Goal: Task Accomplishment & Management: Use online tool/utility

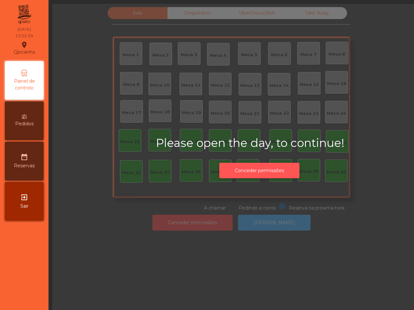
click at [280, 173] on button "Conceder permissões" at bounding box center [259, 171] width 80 height 16
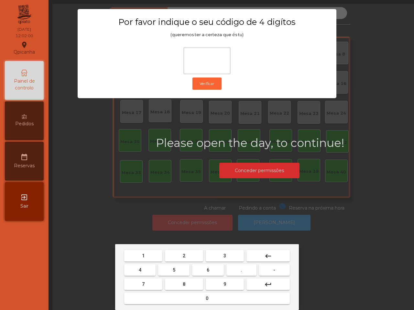
click at [209, 267] on button "6" at bounding box center [207, 270] width 31 height 12
click at [176, 269] on button "5" at bounding box center [173, 270] width 31 height 12
click at [152, 253] on button "1" at bounding box center [143, 256] width 38 height 12
click at [182, 254] on button "2" at bounding box center [184, 256] width 38 height 12
type input "****"
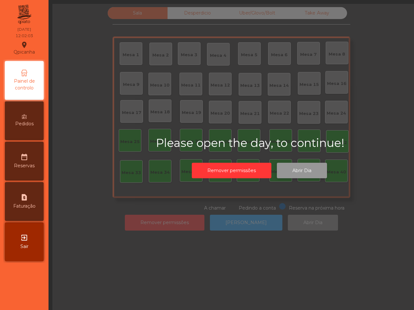
click at [307, 168] on button "Abrir Dia" at bounding box center [302, 171] width 50 height 16
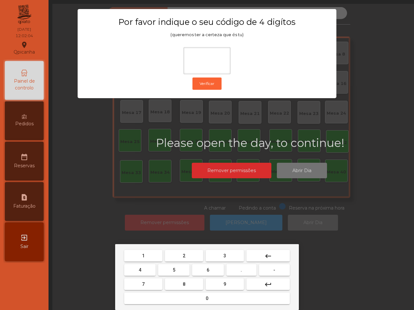
drag, startPoint x: 209, startPoint y: 269, endPoint x: 194, endPoint y: 269, distance: 15.5
click at [210, 269] on button "6" at bounding box center [207, 270] width 31 height 12
click at [177, 270] on button "5" at bounding box center [173, 270] width 31 height 12
click at [150, 259] on button "1" at bounding box center [143, 256] width 38 height 12
click at [194, 254] on button "2" at bounding box center [184, 256] width 38 height 12
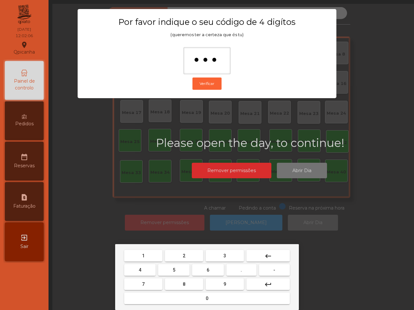
type input "****"
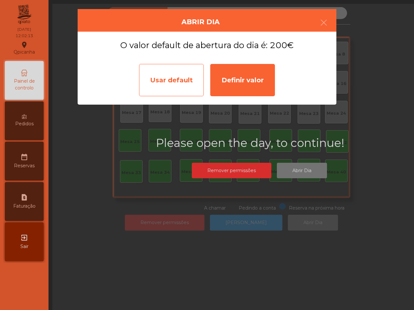
click at [159, 89] on div "Usar default" at bounding box center [171, 80] width 65 height 32
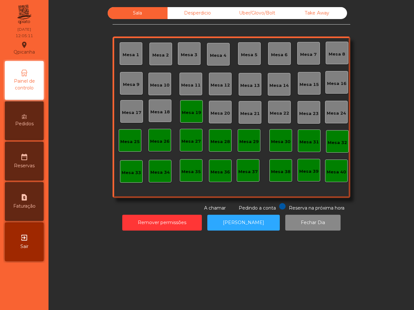
click at [183, 110] on div "Mesa 19" at bounding box center [191, 113] width 19 height 6
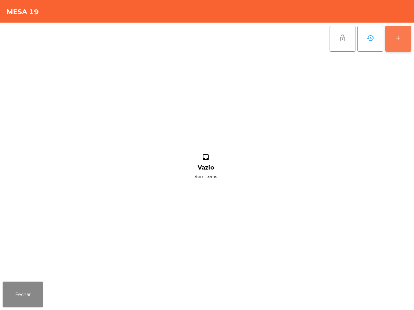
click at [397, 35] on div "add" at bounding box center [398, 38] width 8 height 8
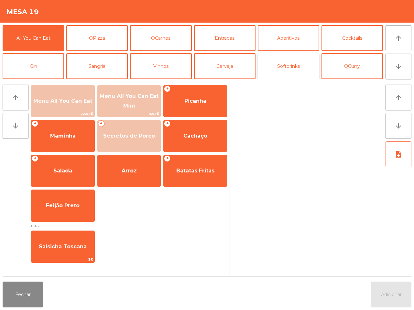
click at [288, 68] on button "Softdrinks" at bounding box center [288, 66] width 61 height 26
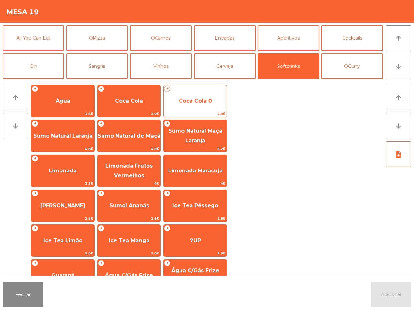
click at [188, 107] on span "Coca Cola 0" at bounding box center [195, 100] width 63 height 17
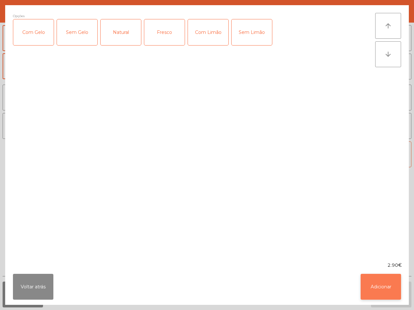
click at [364, 282] on button "Adicionar" at bounding box center [380, 287] width 40 height 26
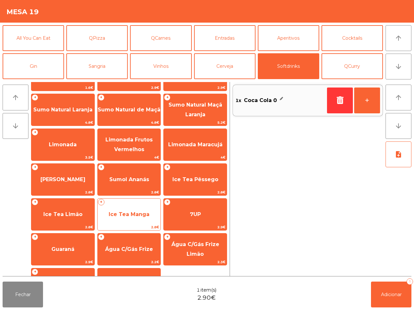
scroll to position [53, 0]
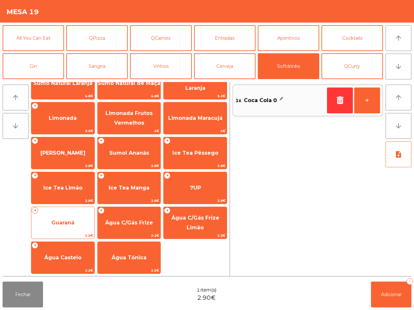
click at [68, 223] on span "Guaraná" at bounding box center [62, 223] width 23 height 6
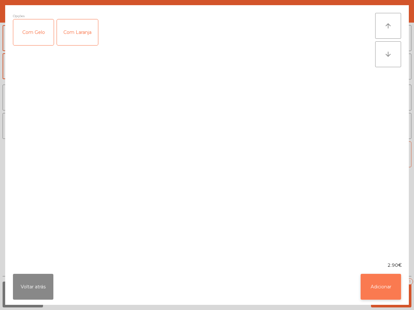
click at [381, 290] on button "Adicionar" at bounding box center [380, 287] width 40 height 26
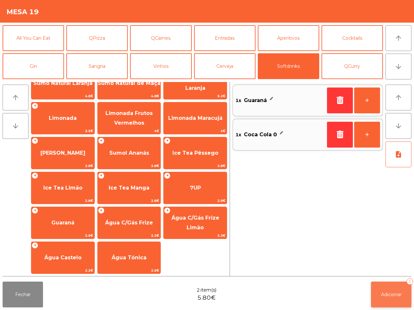
click at [393, 295] on span "Adicionar" at bounding box center [391, 295] width 21 height 6
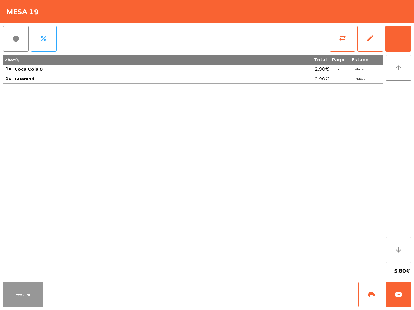
click at [7, 291] on button "Fechar" at bounding box center [23, 295] width 40 height 26
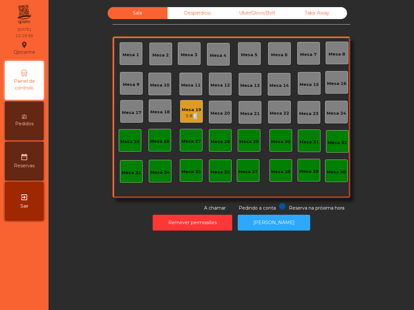
click at [189, 119] on div "5.8 €" at bounding box center [191, 116] width 19 height 6
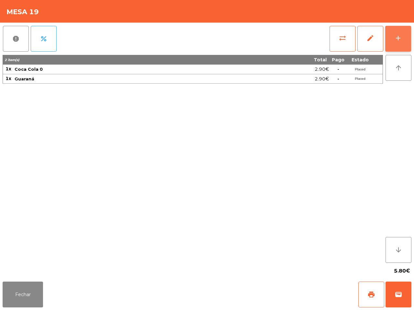
click at [395, 42] on button "add" at bounding box center [398, 39] width 26 height 26
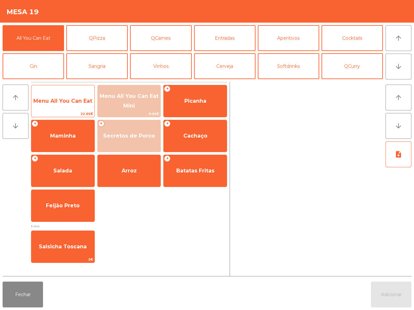
click at [48, 104] on span "Menu All You Can Eat" at bounding box center [62, 100] width 63 height 17
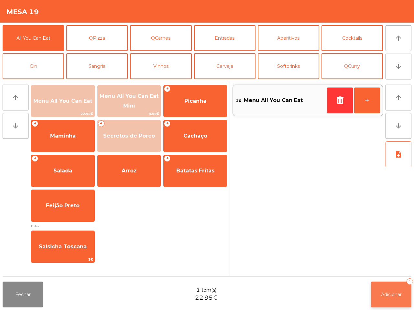
click at [389, 288] on button "Adicionar 1" at bounding box center [391, 295] width 40 height 26
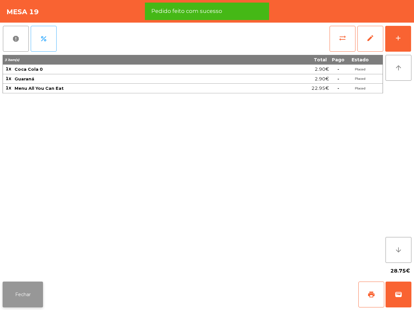
click at [36, 295] on button "Fechar" at bounding box center [23, 295] width 40 height 26
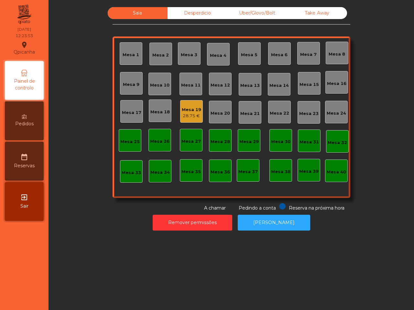
click at [192, 111] on div "Mesa 19" at bounding box center [191, 110] width 19 height 6
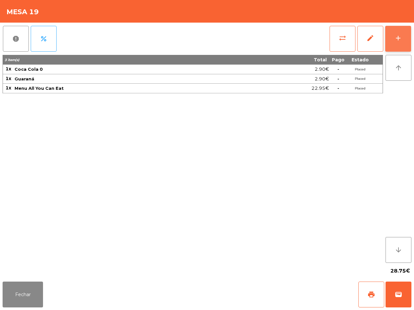
click at [396, 41] on div "add" at bounding box center [398, 38] width 8 height 8
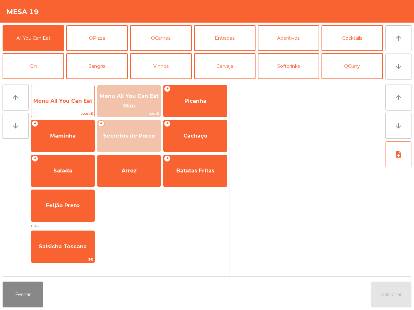
click at [72, 96] on span "Menu All You Can Eat" at bounding box center [62, 100] width 63 height 17
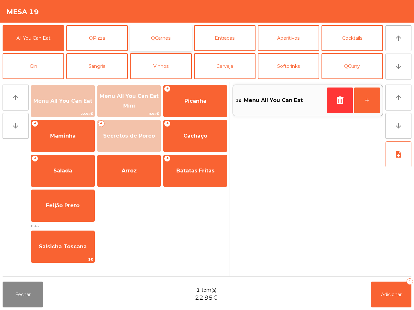
drag, startPoint x: 139, startPoint y: 38, endPoint x: 145, endPoint y: 37, distance: 5.5
click at [139, 38] on button "QCarnes" at bounding box center [160, 38] width 61 height 26
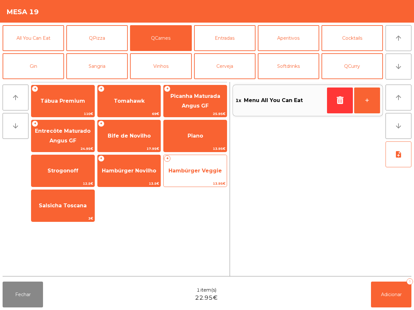
click at [208, 170] on span "Hambúrger Veggie" at bounding box center [194, 171] width 53 height 6
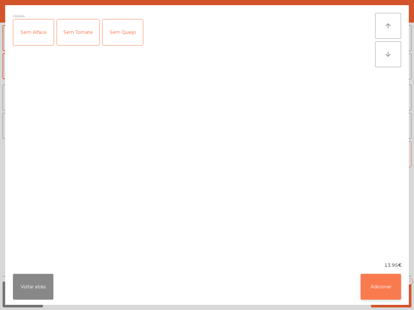
click at [383, 283] on button "Adicionar" at bounding box center [380, 287] width 40 height 26
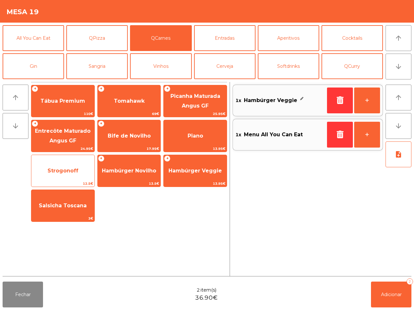
click at [55, 169] on span "Strogonoff" at bounding box center [63, 171] width 31 height 6
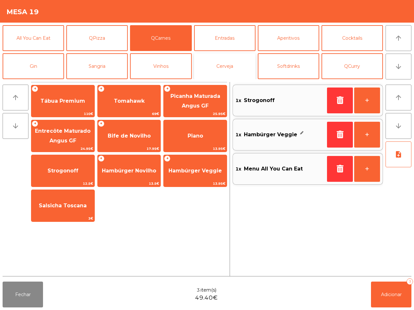
click at [233, 65] on button "Cerveja" at bounding box center [224, 66] width 61 height 26
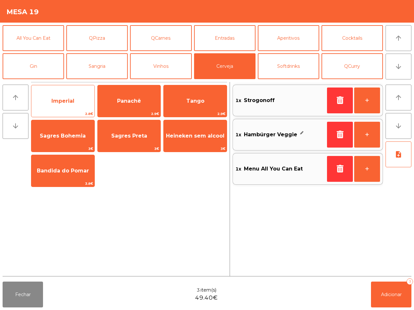
click at [72, 97] on span "Imperial" at bounding box center [62, 100] width 63 height 17
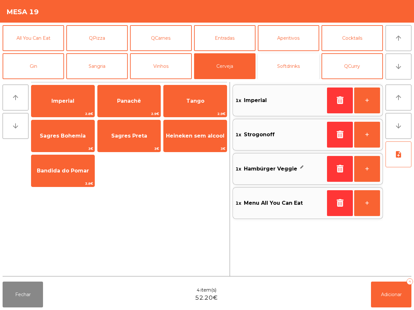
click at [276, 67] on button "Softdrinks" at bounding box center [288, 66] width 61 height 26
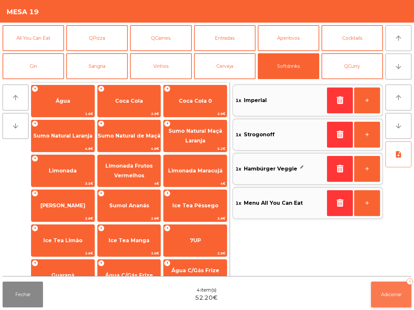
click at [388, 293] on span "Adicionar" at bounding box center [391, 295] width 21 height 6
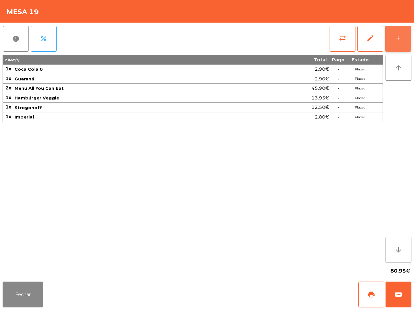
click at [404, 40] on button "add" at bounding box center [398, 39] width 26 height 26
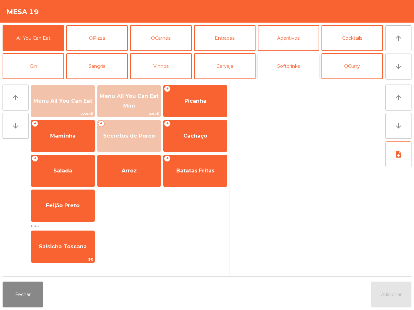
click at [264, 66] on button "Softdrinks" at bounding box center [288, 66] width 61 height 26
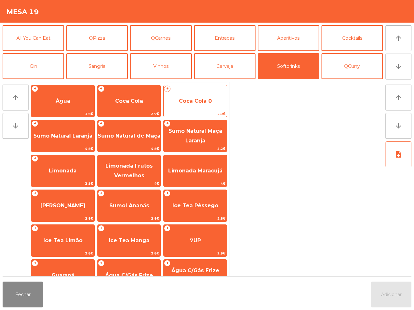
click at [199, 94] on span "Coca Cola 0" at bounding box center [195, 100] width 63 height 17
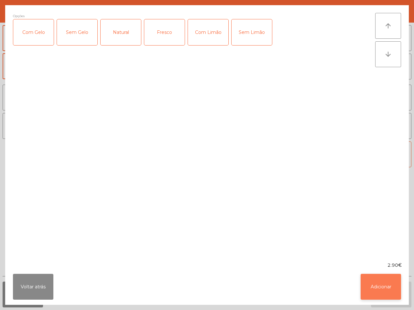
click at [378, 285] on button "Adicionar" at bounding box center [380, 287] width 40 height 26
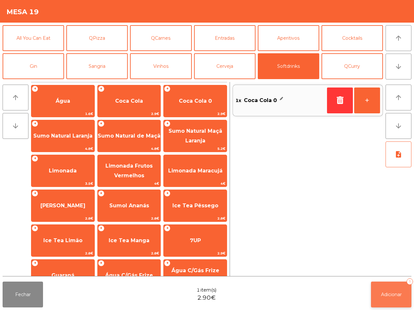
click at [383, 294] on span "Adicionar" at bounding box center [391, 295] width 21 height 6
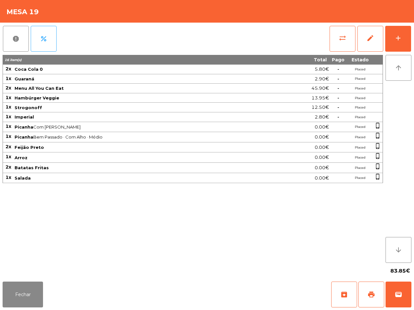
click at [279, 259] on div "16 item(s) Total Pago Estado 2x Coca Cola 0 5.80€ - Placed 1x Guaraná 2.90€ - P…" at bounding box center [193, 159] width 380 height 208
click at [31, 288] on button "Fechar" at bounding box center [23, 295] width 40 height 26
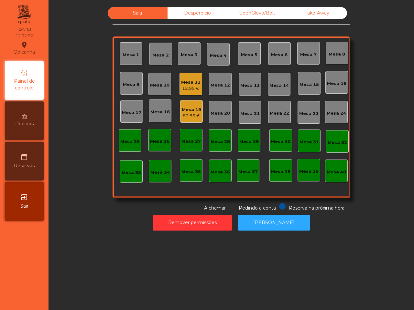
click at [188, 87] on div "12.95 €" at bounding box center [190, 88] width 19 height 6
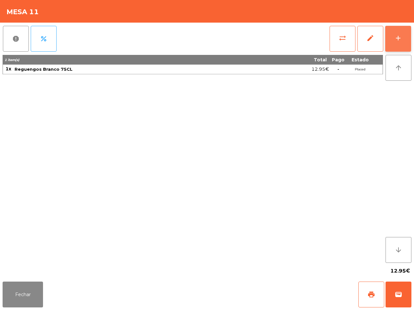
click at [398, 36] on div "add" at bounding box center [398, 38] width 8 height 8
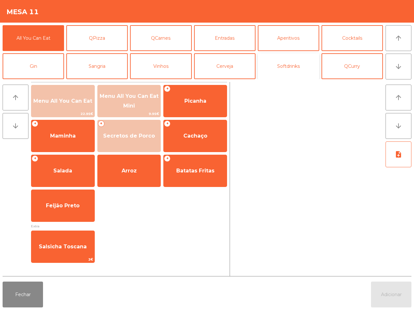
click at [283, 69] on button "Softdrinks" at bounding box center [288, 66] width 61 height 26
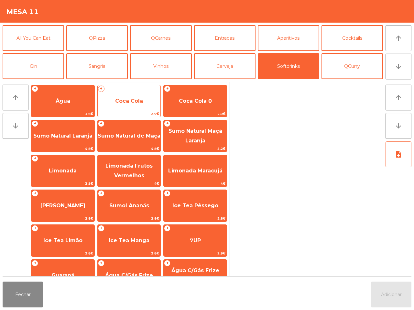
click at [106, 103] on span "Coca Cola" at bounding box center [129, 100] width 63 height 17
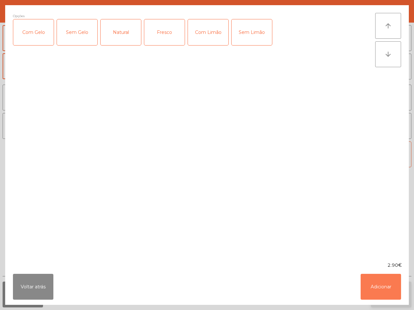
click at [390, 288] on button "Adicionar" at bounding box center [380, 287] width 40 height 26
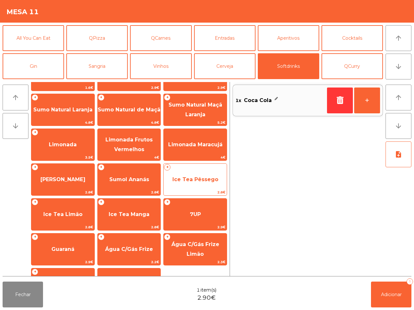
scroll to position [40, 0]
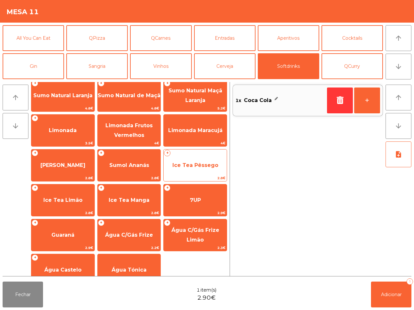
click at [190, 170] on span "Ice Tea Pêssego" at bounding box center [195, 165] width 63 height 17
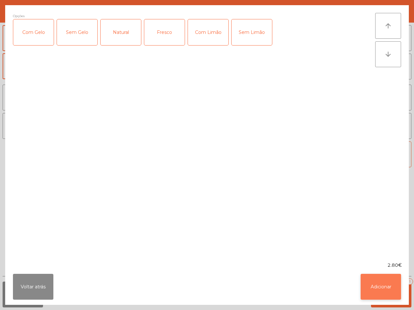
click at [396, 286] on button "Adicionar" at bounding box center [380, 287] width 40 height 26
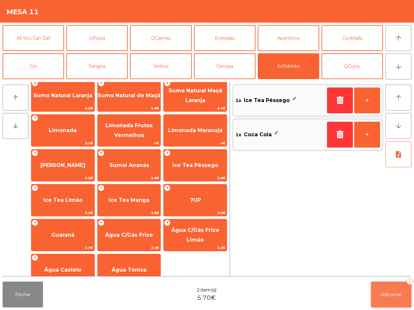
click at [400, 296] on span "Adicionar" at bounding box center [391, 295] width 21 height 6
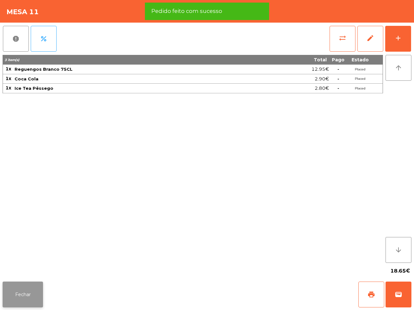
click at [17, 294] on button "Fechar" at bounding box center [23, 295] width 40 height 26
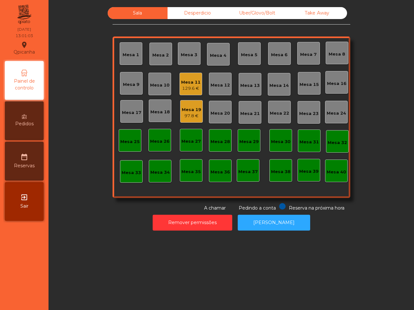
click at [189, 113] on div "97.8 €" at bounding box center [191, 116] width 19 height 6
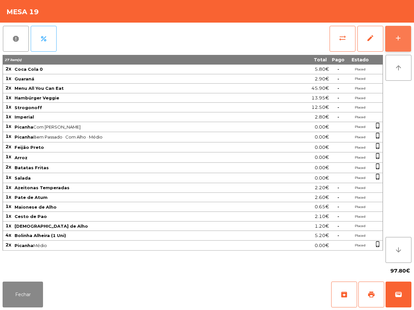
click at [402, 38] on button "add" at bounding box center [398, 39] width 26 height 26
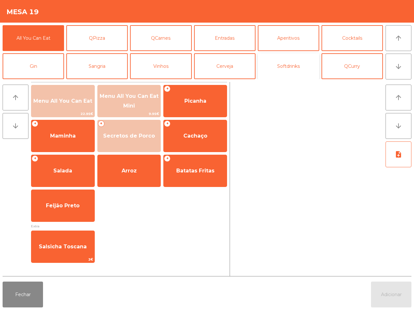
click at [284, 66] on button "Softdrinks" at bounding box center [288, 66] width 61 height 26
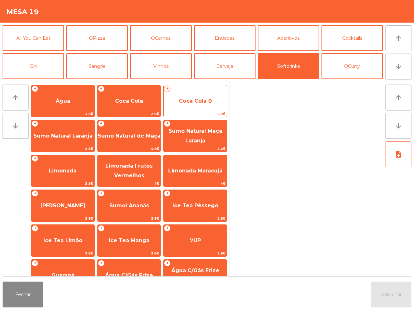
click at [201, 105] on span "Coca Cola 0" at bounding box center [195, 100] width 63 height 17
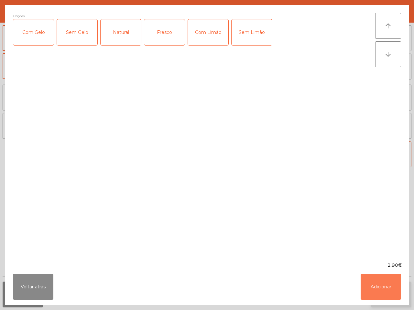
click at [388, 278] on button "Adicionar" at bounding box center [380, 287] width 40 height 26
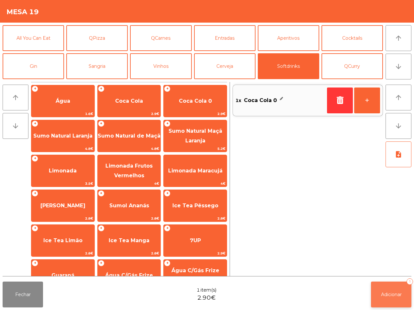
click at [380, 291] on button "Adicionar 1" at bounding box center [391, 295] width 40 height 26
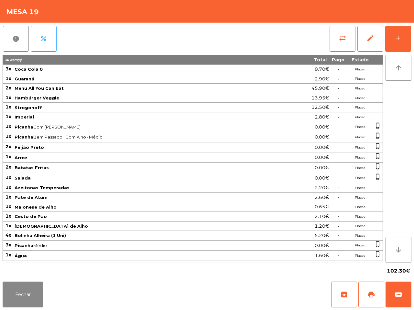
click at [113, 300] on div "Fechar archive print wallet" at bounding box center [207, 294] width 414 height 31
click at [31, 294] on button "Fechar" at bounding box center [23, 295] width 40 height 26
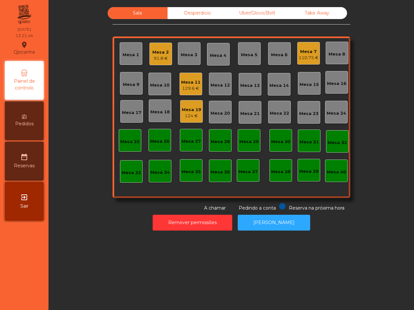
click at [160, 54] on div "Mesa 2" at bounding box center [160, 52] width 16 height 6
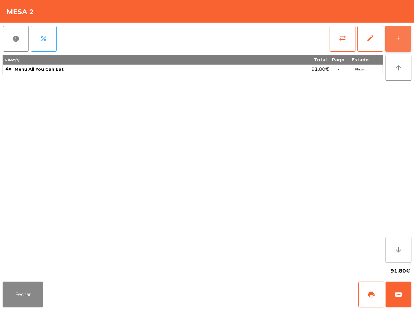
click at [391, 45] on button "add" at bounding box center [398, 39] width 26 height 26
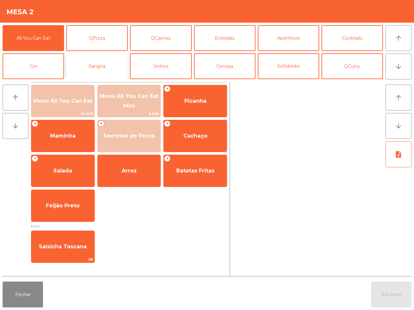
click at [109, 62] on button "Sangria" at bounding box center [96, 66] width 61 height 26
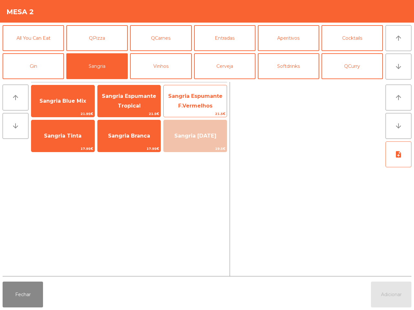
click at [209, 100] on span "Sangria Espumante F.Vermelhos" at bounding box center [195, 101] width 63 height 27
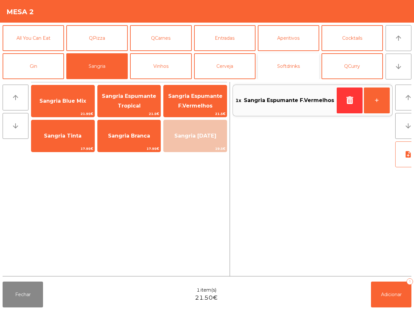
click at [304, 63] on button "Softdrinks" at bounding box center [288, 66] width 61 height 26
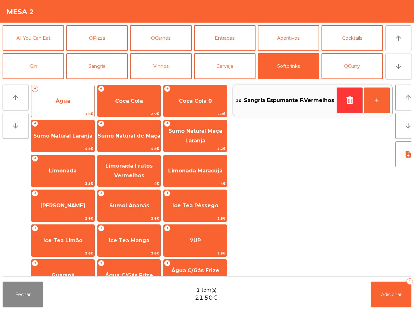
click at [76, 98] on span "Água" at bounding box center [62, 100] width 63 height 17
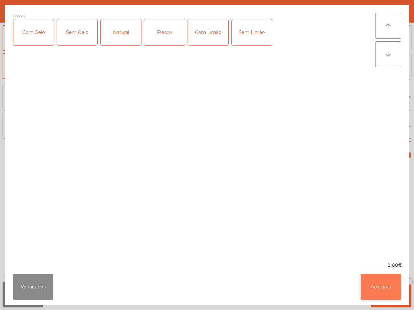
click at [387, 289] on button "Adicionar" at bounding box center [380, 287] width 40 height 26
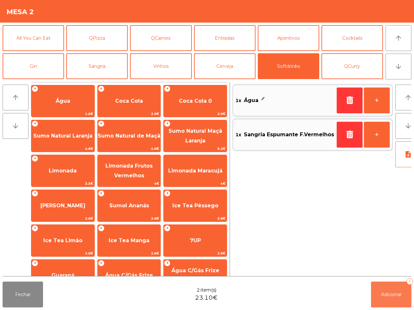
click at [389, 291] on button "Adicionar 2" at bounding box center [391, 295] width 40 height 26
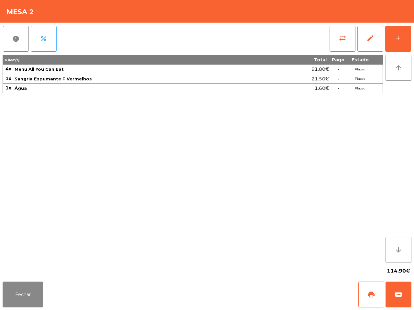
drag, startPoint x: 337, startPoint y: 296, endPoint x: 320, endPoint y: 286, distance: 18.7
click at [337, 296] on div "Fechar print wallet" at bounding box center [207, 294] width 414 height 31
click at [8, 294] on button "Fechar" at bounding box center [23, 295] width 40 height 26
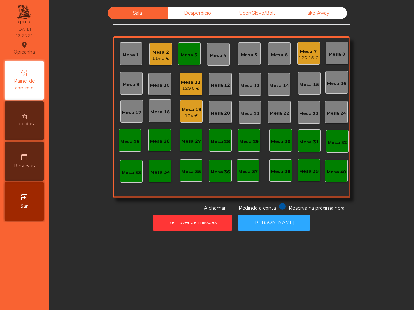
click at [188, 110] on div "Mesa 19" at bounding box center [191, 110] width 19 height 6
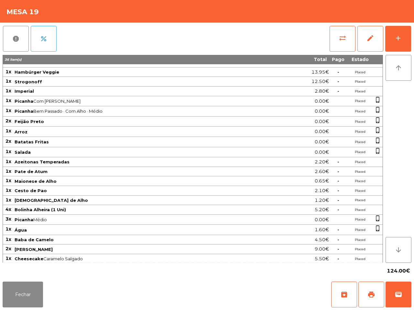
scroll to position [39, 0]
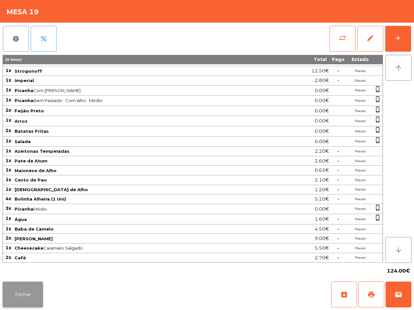
click at [18, 294] on button "Fechar" at bounding box center [23, 295] width 40 height 26
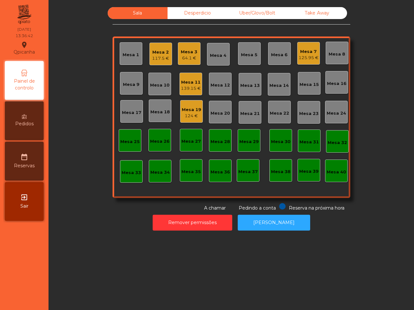
click at [182, 115] on div "124 €" at bounding box center [191, 116] width 19 height 6
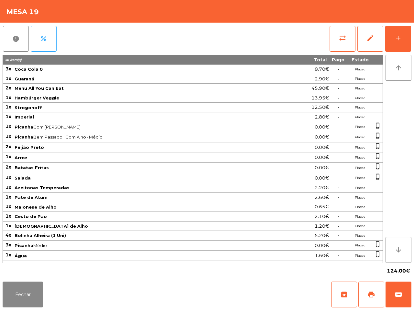
scroll to position [39, 0]
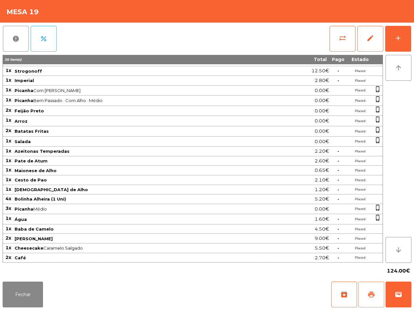
click at [368, 295] on span "print" at bounding box center [371, 295] width 8 height 8
drag, startPoint x: 134, startPoint y: 212, endPoint x: 142, endPoint y: 228, distance: 17.5
click at [141, 228] on tbody "3x Coca Cola 0 8.70€ - Placed 1x Guaraná 2.90€ - Placed 2x Menu All You Can Eat…" at bounding box center [193, 145] width 380 height 235
click at [399, 301] on button "wallet" at bounding box center [398, 295] width 26 height 26
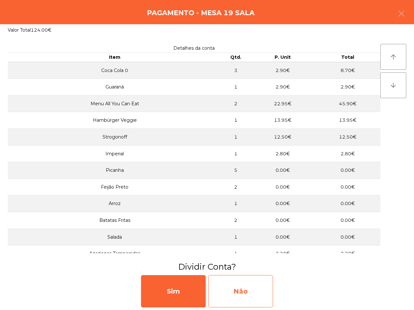
click at [263, 286] on div "Não" at bounding box center [240, 291] width 65 height 32
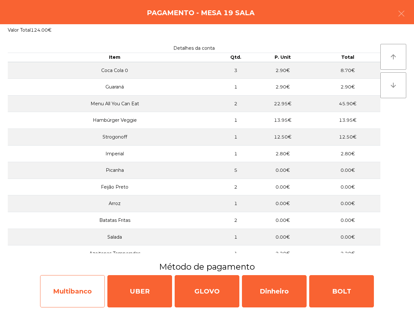
click at [55, 285] on div "Multibanco" at bounding box center [72, 291] width 65 height 32
select select "**"
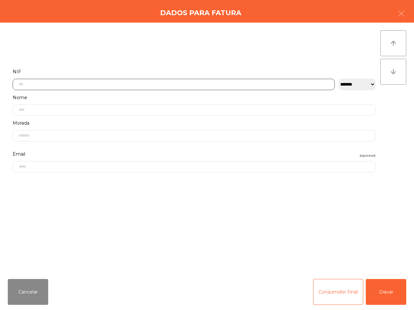
click at [138, 85] on input "text" at bounding box center [174, 84] width 322 height 11
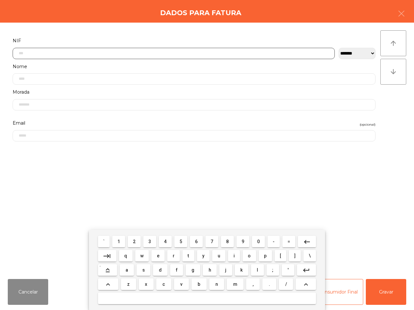
scroll to position [36, 0]
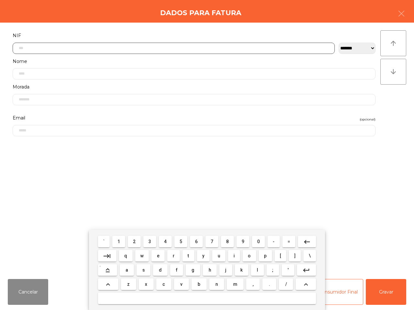
click at [134, 240] on span "2" at bounding box center [134, 241] width 3 height 5
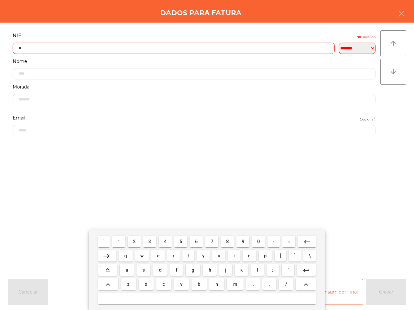
click at [134, 242] on span "2" at bounding box center [134, 241] width 3 height 5
click at [231, 242] on button "8" at bounding box center [227, 242] width 13 height 12
click at [120, 241] on span "1" at bounding box center [118, 241] width 3 height 5
click at [242, 240] on span "9" at bounding box center [243, 241] width 3 height 5
click at [197, 242] on span "6" at bounding box center [196, 241] width 3 height 5
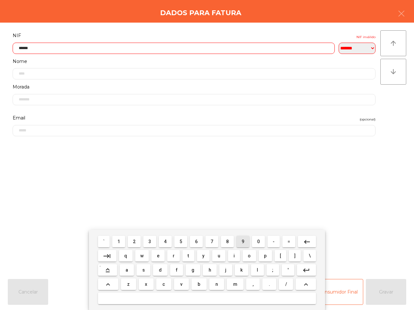
click at [242, 243] on span "9" at bounding box center [243, 241] width 3 height 5
click at [164, 242] on span "4" at bounding box center [165, 241] width 3 height 5
click at [242, 241] on span "9" at bounding box center [243, 241] width 3 height 5
type input "*********"
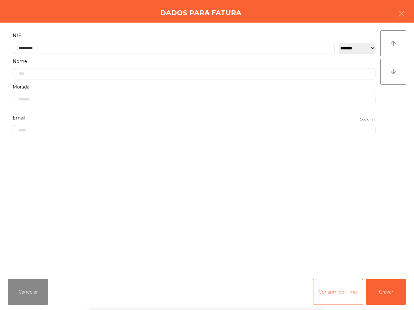
click at [389, 296] on div "` 1 2 3 4 5 6 7 8 9 0 - = keyboard_backspace keyboard_tab q w e r t y u i o p […" at bounding box center [207, 270] width 414 height 80
click at [389, 295] on button "Gravar" at bounding box center [386, 292] width 40 height 26
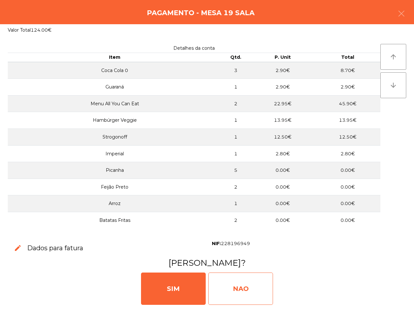
click at [256, 283] on div "NAO" at bounding box center [240, 289] width 65 height 32
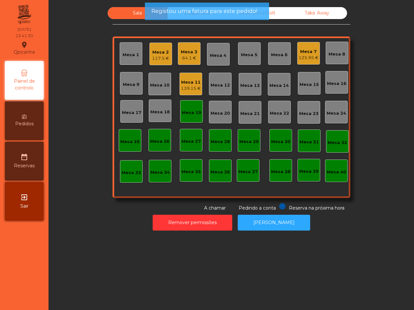
click at [191, 118] on div "Mesa 19" at bounding box center [191, 111] width 23 height 23
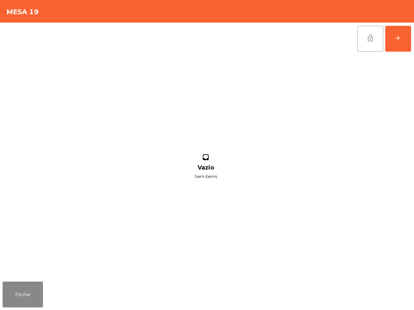
click at [363, 41] on button "lock_open" at bounding box center [370, 39] width 26 height 26
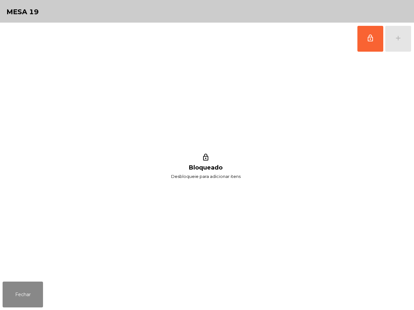
click at [38, 281] on div "Fechar" at bounding box center [207, 294] width 414 height 31
click at [37, 282] on button "Fechar" at bounding box center [23, 295] width 40 height 26
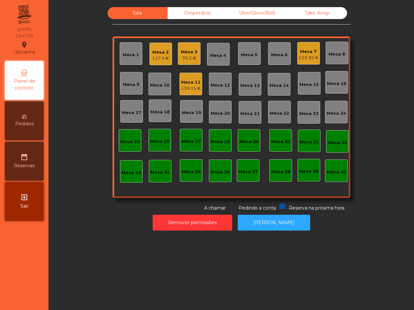
click at [188, 60] on div "76.2 €" at bounding box center [189, 58] width 16 height 6
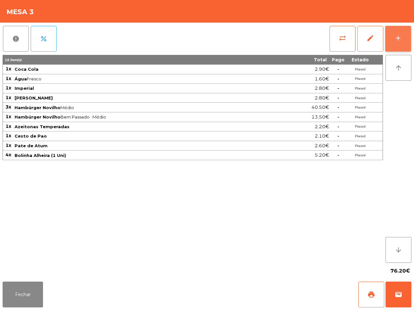
click at [398, 42] on button "add" at bounding box center [398, 39] width 26 height 26
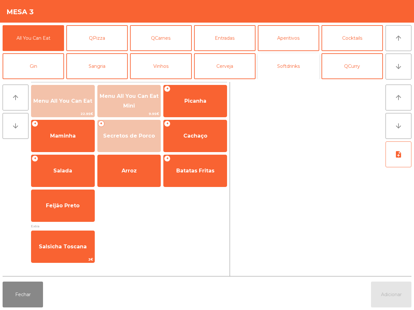
click at [280, 62] on button "Softdrinks" at bounding box center [288, 66] width 61 height 26
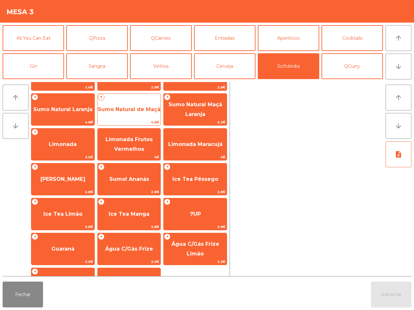
scroll to position [53, 0]
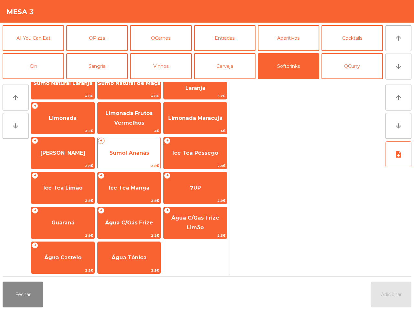
click at [132, 154] on span "Sumol Ananás" at bounding box center [129, 153] width 40 height 6
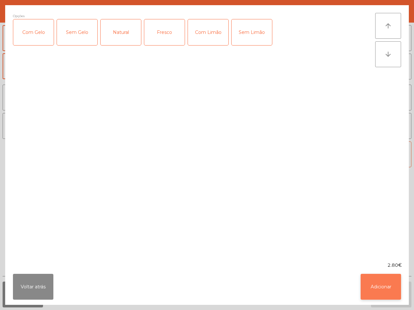
click at [383, 283] on button "Adicionar" at bounding box center [380, 287] width 40 height 26
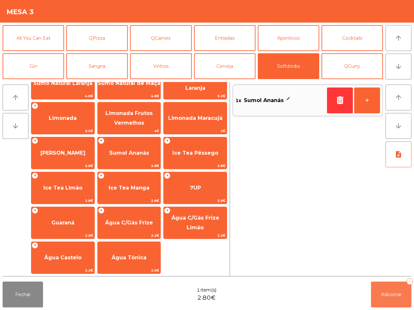
click at [385, 294] on span "Adicionar" at bounding box center [391, 295] width 21 height 6
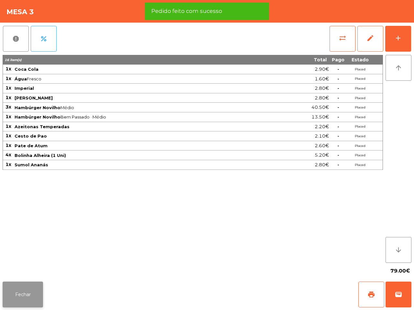
click at [28, 292] on button "Fechar" at bounding box center [23, 295] width 40 height 26
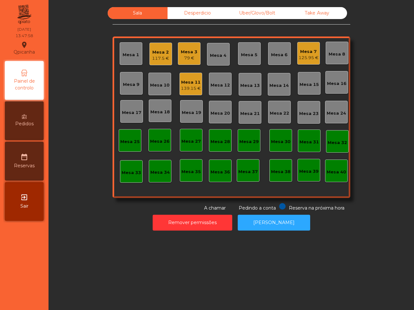
click at [30, 288] on nav "Qpicanha location_on [DATE] 13:47:58 Painel de controlo Pedidos date_range Rese…" at bounding box center [24, 155] width 48 height 310
click at [185, 88] on div "139.15 €" at bounding box center [191, 88] width 20 height 6
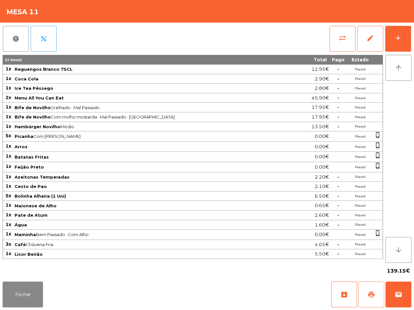
click at [371, 291] on span "print" at bounding box center [371, 295] width 8 height 8
click at [35, 293] on button "Fechar" at bounding box center [23, 295] width 40 height 26
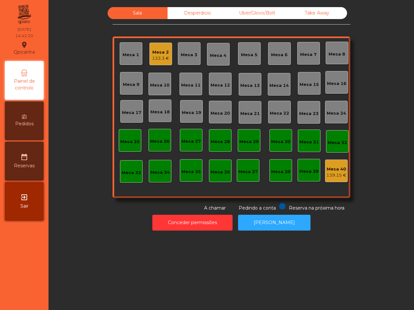
click at [271, 15] on div "Uber/Glovo/Bolt" at bounding box center [257, 13] width 60 height 12
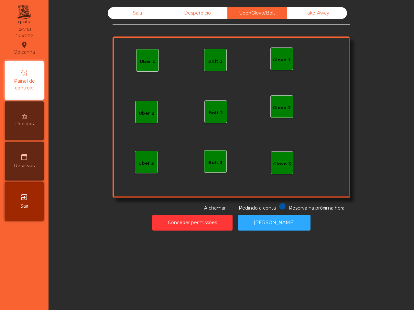
click at [154, 62] on div "Uber 1" at bounding box center [147, 60] width 23 height 23
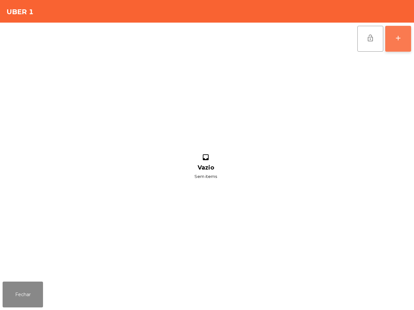
click at [399, 37] on div "add" at bounding box center [398, 38] width 8 height 8
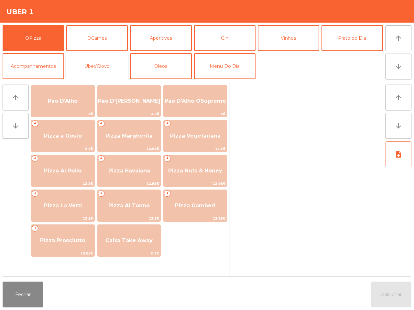
click at [104, 63] on button "Uber/Glovo" at bounding box center [96, 66] width 61 height 26
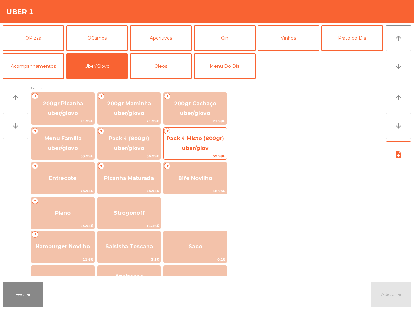
click at [191, 148] on span "Pack 4 Misto (800gr) uber/glov" at bounding box center [195, 143] width 58 height 16
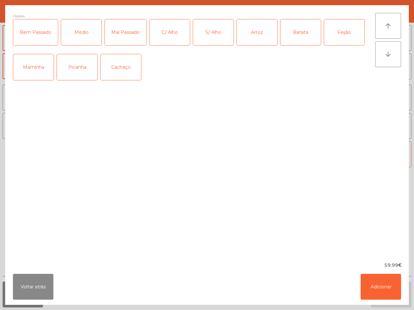
click at [81, 70] on div "Picanha" at bounding box center [77, 67] width 40 height 26
click at [30, 62] on div "Maminha" at bounding box center [33, 67] width 40 height 26
click at [252, 44] on div "Arroz" at bounding box center [257, 32] width 40 height 26
click at [307, 39] on div "Batata" at bounding box center [300, 32] width 40 height 26
click at [337, 36] on div "Feijão" at bounding box center [344, 32] width 40 height 26
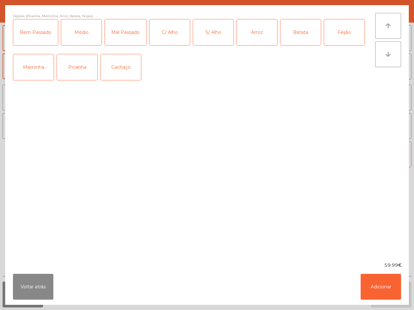
click at [77, 33] on div "Médio" at bounding box center [81, 32] width 40 height 26
click at [112, 33] on div "Mal Passado" at bounding box center [125, 32] width 41 height 26
click at [164, 29] on div "C/ Alho" at bounding box center [169, 32] width 40 height 26
click at [392, 290] on button "Adicionar" at bounding box center [380, 287] width 40 height 26
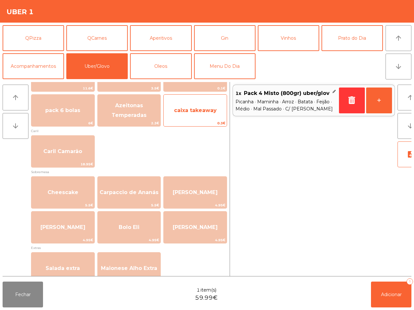
scroll to position [81, 0]
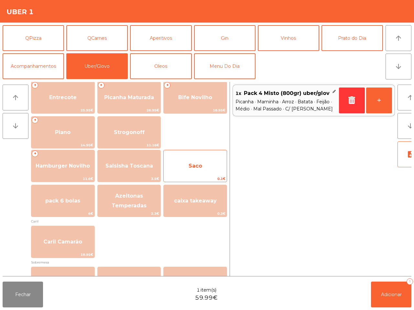
click at [207, 168] on span "Saco" at bounding box center [195, 165] width 63 height 17
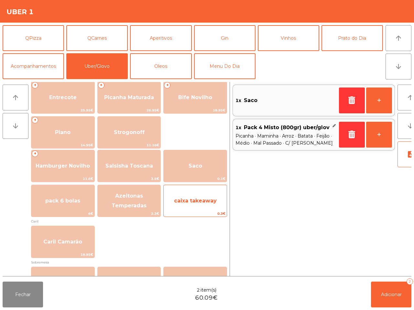
click at [206, 192] on span "caixa takeaway" at bounding box center [195, 200] width 63 height 17
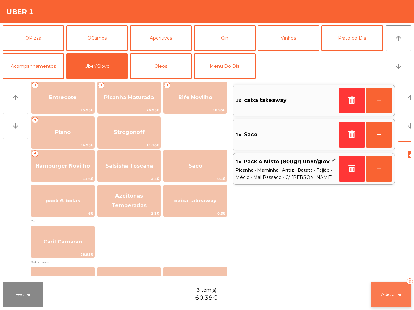
click at [403, 294] on button "Adicionar 3" at bounding box center [391, 295] width 40 height 26
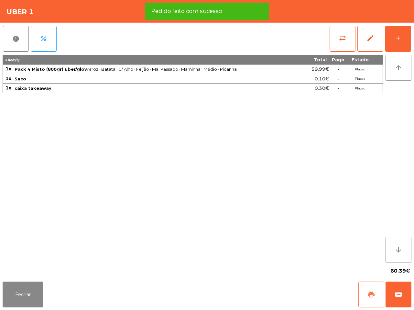
click at [374, 288] on button "print" at bounding box center [371, 295] width 26 height 26
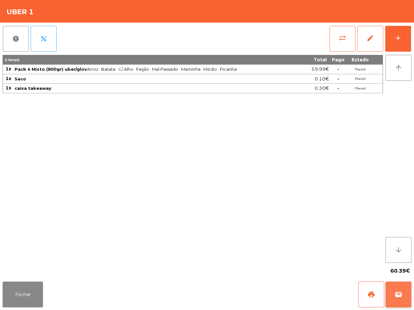
click at [402, 295] on span "wallet" at bounding box center [398, 295] width 8 height 8
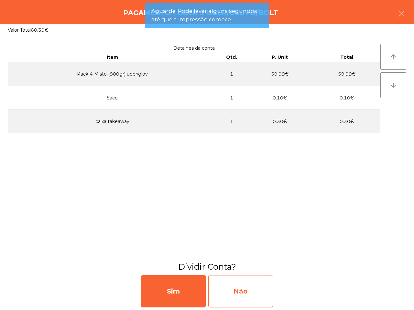
click at [251, 285] on div "Não" at bounding box center [240, 291] width 65 height 32
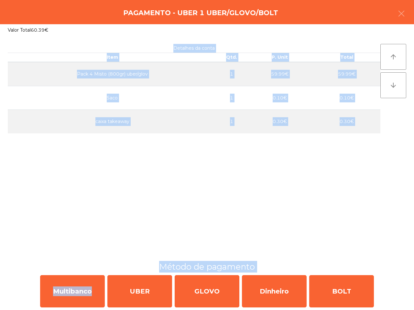
drag, startPoint x: 87, startPoint y: 288, endPoint x: 140, endPoint y: 209, distance: 94.9
click at [140, 209] on app-payment-selector-modal "Pagamento - Uber 1 Uber/Glovo/Bolt Valor Total 60.39€ Detalhes da conta Item Qt…" at bounding box center [207, 155] width 414 height 310
click at [140, 209] on div "Detalhes da conta Item Qtd. P. Unit Total Pack 4 Misto (800gr) uber/glov 1 59.9…" at bounding box center [194, 148] width 372 height 209
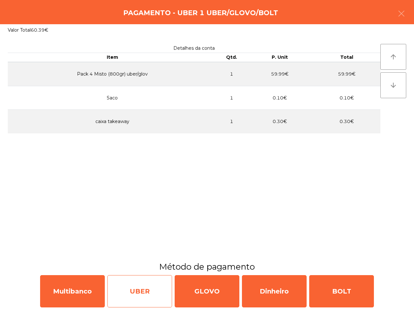
click at [138, 282] on div "UBER" at bounding box center [139, 291] width 65 height 32
select select "**"
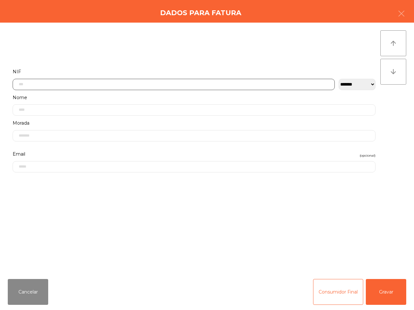
click at [128, 83] on input "text" at bounding box center [174, 84] width 322 height 11
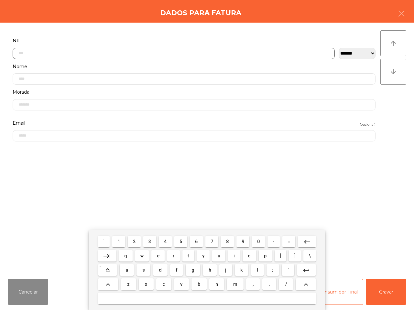
scroll to position [36, 0]
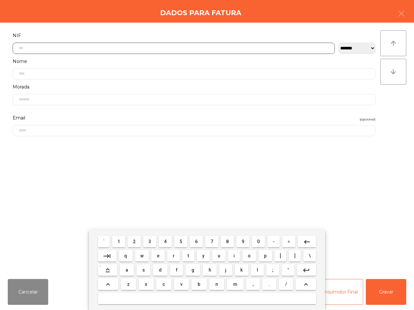
click at [134, 239] on span "2" at bounding box center [134, 241] width 3 height 5
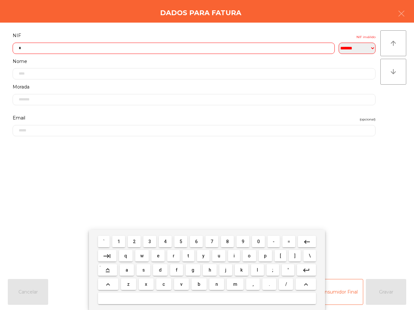
click at [257, 243] on span "0" at bounding box center [258, 241] width 3 height 5
click at [178, 242] on button "5" at bounding box center [180, 242] width 13 height 12
click at [138, 240] on button "2" at bounding box center [134, 242] width 13 height 12
click at [200, 242] on button "6" at bounding box center [196, 242] width 13 height 12
click at [122, 242] on button "1" at bounding box center [118, 242] width 13 height 12
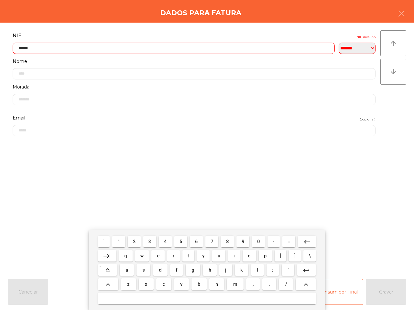
click at [148, 241] on button "3" at bounding box center [149, 242] width 13 height 12
click at [116, 241] on button "1" at bounding box center [118, 242] width 13 height 12
click at [256, 241] on button "0" at bounding box center [258, 242] width 13 height 12
type input "*********"
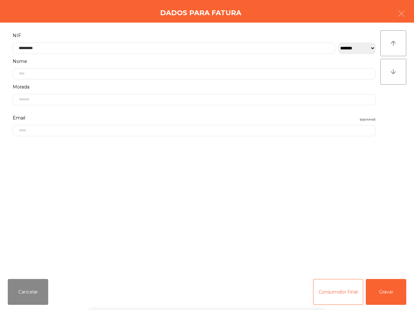
click at [377, 293] on div "` 1 2 3 4 5 6 7 8 9 0 - = keyboard_backspace keyboard_tab q w e r t y u i o p […" at bounding box center [207, 270] width 414 height 80
click at [388, 295] on button "Gravar" at bounding box center [386, 292] width 40 height 26
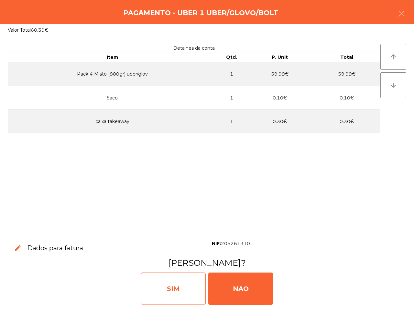
click at [193, 287] on div "SIM" at bounding box center [173, 289] width 65 height 32
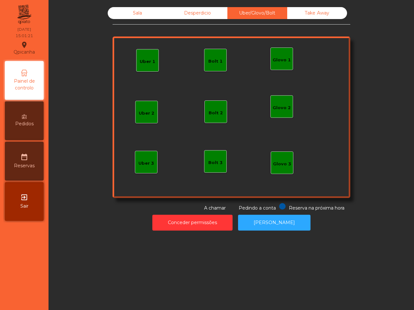
click at [141, 10] on div "Sala" at bounding box center [138, 13] width 60 height 12
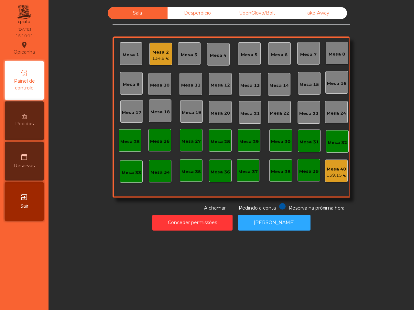
click at [337, 33] on div "Sala Desperdicio Uber/Glovo/Bolt Take Away Mesa 1 Mesa 2 134.9 € Mesa 3 Mesa 4 …" at bounding box center [232, 109] width 238 height 205
click at [152, 55] on div "134.9 €" at bounding box center [160, 58] width 17 height 6
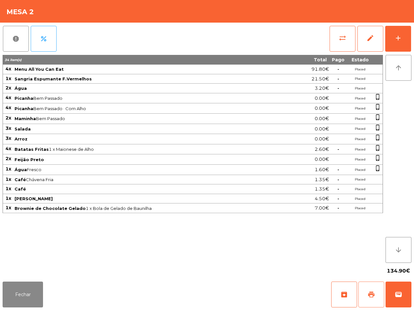
click at [372, 296] on span "print" at bounding box center [371, 295] width 8 height 8
click at [39, 297] on button "Fechar" at bounding box center [23, 295] width 40 height 26
